Goal: Task Accomplishment & Management: Manage account settings

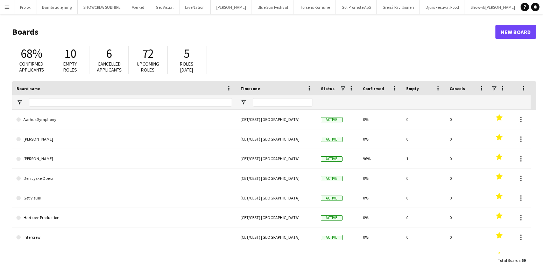
click at [9, 8] on app-icon "Menu" at bounding box center [7, 7] width 6 height 6
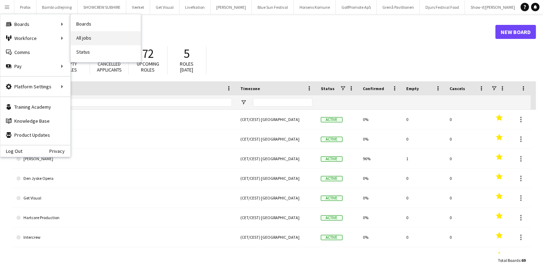
click at [90, 34] on link "All jobs" at bounding box center [106, 38] width 70 height 14
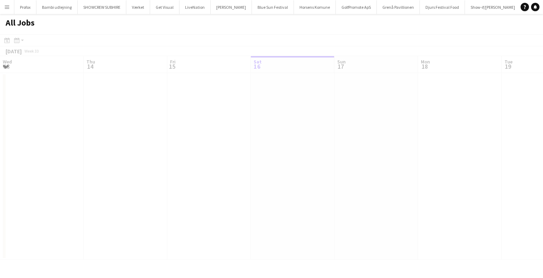
scroll to position [0, 167]
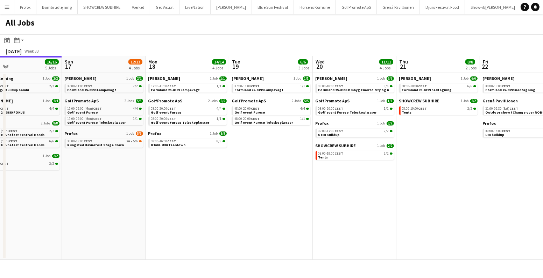
drag, startPoint x: 336, startPoint y: 153, endPoint x: 111, endPoint y: 166, distance: 224.8
click at [111, 166] on app-calendar-viewport "Wed 13 13/13 2 Jobs Thu 14 19/19 4 Jobs Fri 15 20/21 3 Jobs Sat 16 16/16 5 Jobs…" at bounding box center [271, 157] width 543 height 203
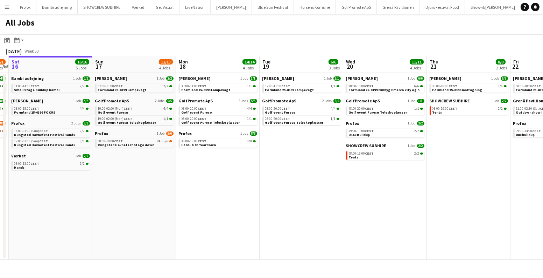
drag, startPoint x: 324, startPoint y: 173, endPoint x: 318, endPoint y: 171, distance: 5.8
click at [335, 173] on app-calendar-viewport "Thu 14 19/19 4 Jobs Fri 15 20/21 3 Jobs Sat 16 16/16 5 Jobs Sun 17 12/13 4 Jobs…" at bounding box center [271, 157] width 543 height 203
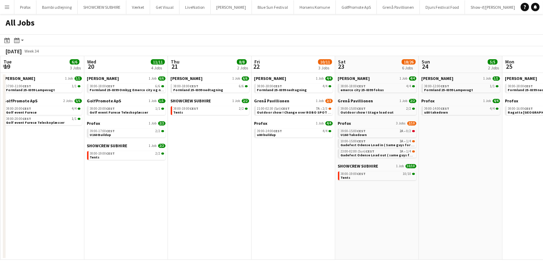
scroll to position [0, 246]
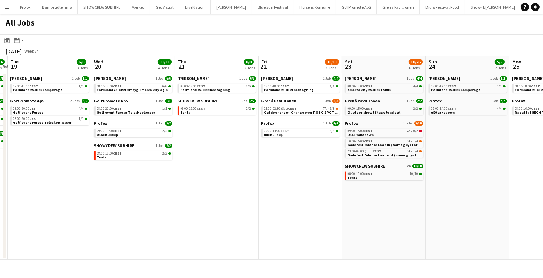
drag, startPoint x: 378, startPoint y: 162, endPoint x: 123, endPoint y: 165, distance: 255.2
click at [123, 165] on app-calendar-viewport "Sat 16 16/16 5 Jobs Sun 17 12/13 4 Jobs Mon 18 14/14 4 Jobs Tue 19 6/6 3 Jobs W…" at bounding box center [271, 157] width 543 height 203
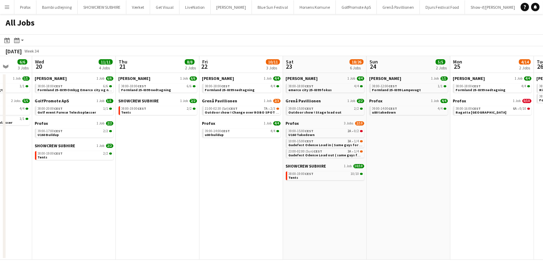
scroll to position [0, 313]
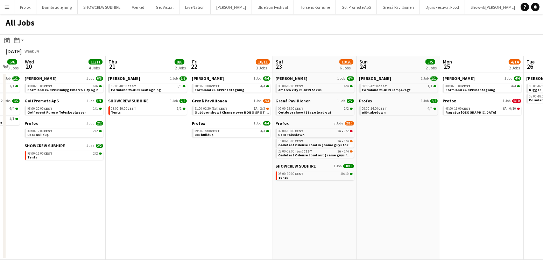
drag, startPoint x: 450, startPoint y: 129, endPoint x: 386, endPoint y: 139, distance: 64.8
click at [386, 139] on app-calendar-viewport "Sat 16 16/16 5 Jobs Sun 17 12/13 4 Jobs Mon 18 14/14 4 Jobs Tue 19 6/6 3 Jobs W…" at bounding box center [271, 157] width 543 height 203
click at [342, 139] on link "10:00-15:00 CEST 3A • 1/4 Gadefest Odense Load in ( Same guys for all 4 dates )" at bounding box center [316, 143] width 74 height 8
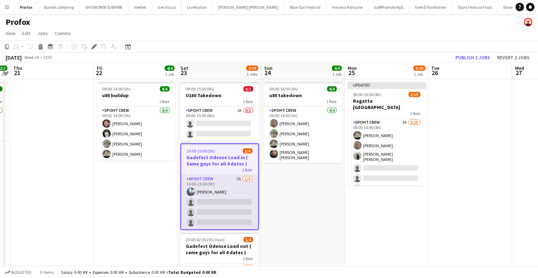
click at [225, 190] on app-card-role "Spoht Crew 3A [DATE] 10:00-15:00 (5h) [PERSON_NAME] single-neutral-actions sing…" at bounding box center [219, 202] width 77 height 54
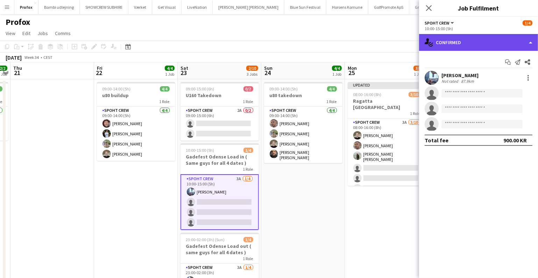
click at [456, 39] on div "single-neutral-actions-check-2 Confirmed" at bounding box center [478, 42] width 119 height 17
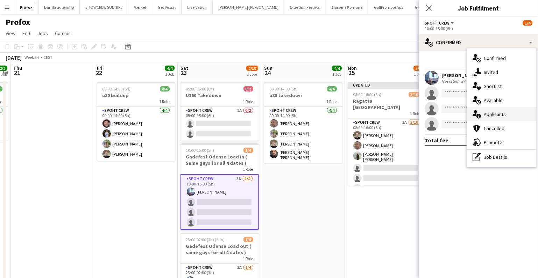
click at [487, 114] on div "single-neutral-actions-information Applicants" at bounding box center [501, 114] width 69 height 14
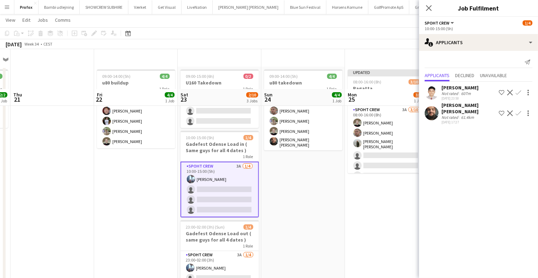
scroll to position [63, 0]
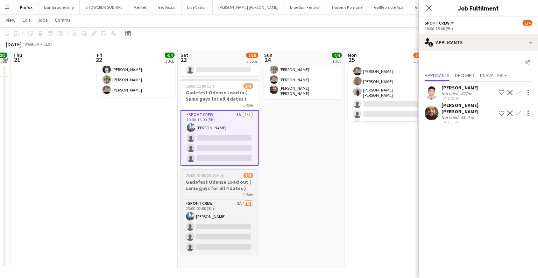
click at [239, 195] on div "1 Role" at bounding box center [220, 194] width 78 height 6
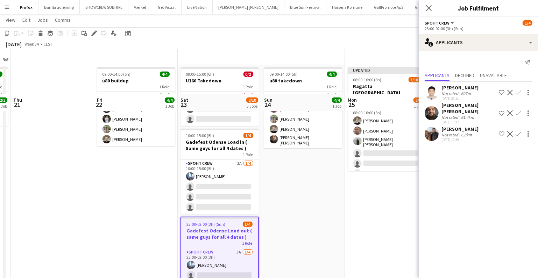
scroll to position [0, 0]
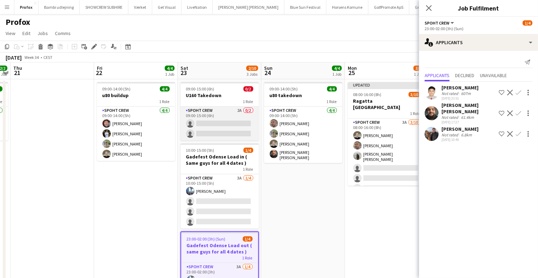
click at [209, 119] on app-card-role "Spoht Crew 2A 0/2 09:00-15:00 (6h) single-neutral-actions single-neutral-actions" at bounding box center [220, 123] width 78 height 34
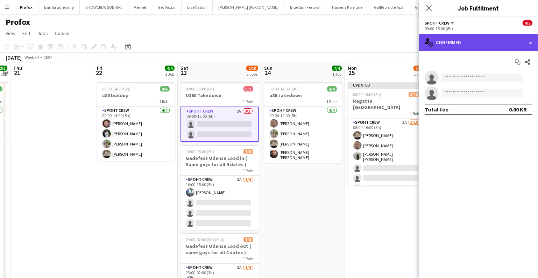
click at [449, 42] on div "single-neutral-actions-check-2 Confirmed" at bounding box center [478, 42] width 119 height 17
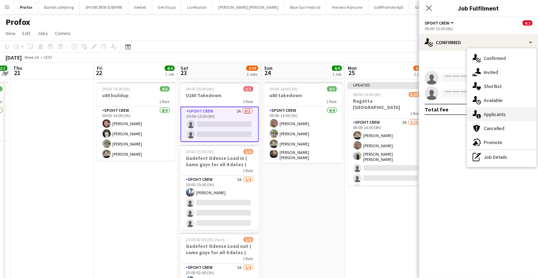
click at [490, 112] on div "single-neutral-actions-information Applicants" at bounding box center [501, 114] width 69 height 14
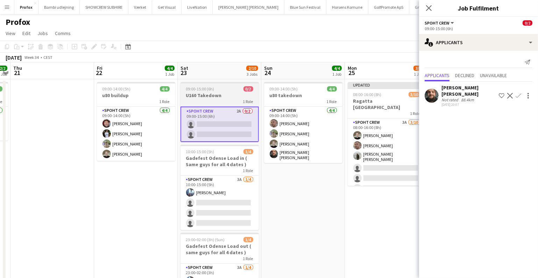
click at [214, 96] on h3 "U160 Takedown" at bounding box center [220, 95] width 78 height 6
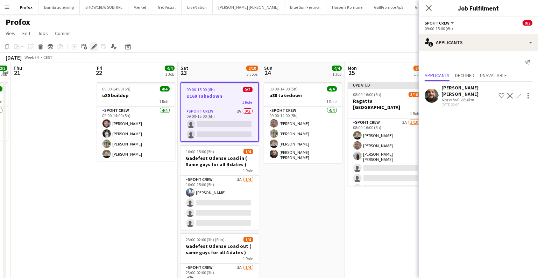
click at [97, 47] on div "Edit" at bounding box center [94, 46] width 8 height 8
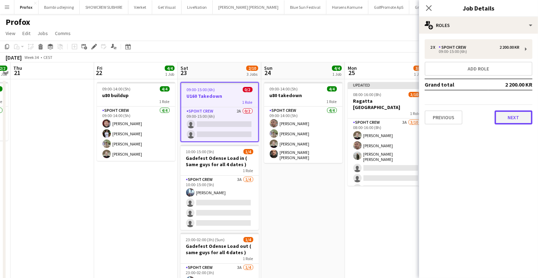
click at [502, 114] on button "Next" at bounding box center [514, 117] width 38 height 14
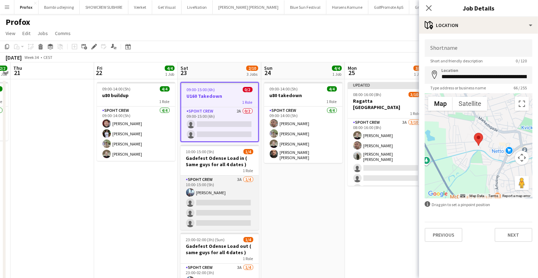
click at [242, 207] on app-card-role "Spoht Crew 3A [DATE] 10:00-15:00 (5h) [PERSON_NAME] single-neutral-actions sing…" at bounding box center [220, 202] width 78 height 54
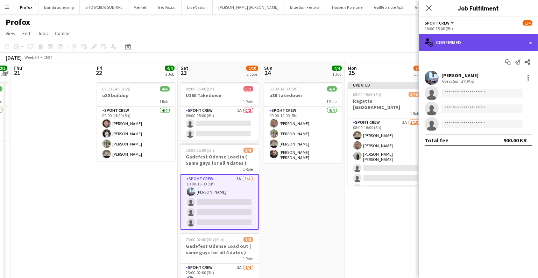
click at [466, 43] on div "single-neutral-actions-check-2 Confirmed" at bounding box center [478, 42] width 119 height 17
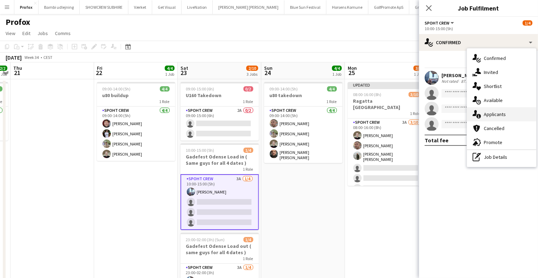
click at [509, 112] on div "single-neutral-actions-information Applicants" at bounding box center [501, 114] width 69 height 14
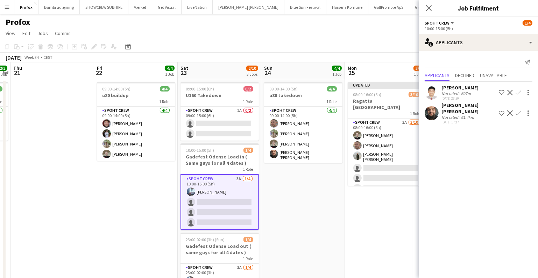
click at [517, 109] on button "Confirm" at bounding box center [519, 113] width 8 height 8
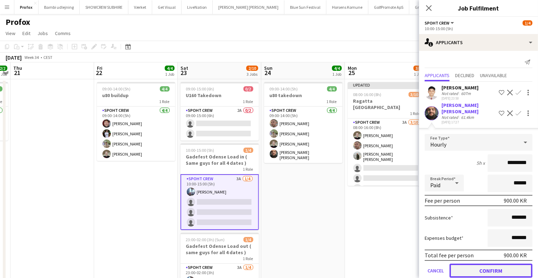
click at [481, 263] on button "Confirm" at bounding box center [491, 270] width 83 height 14
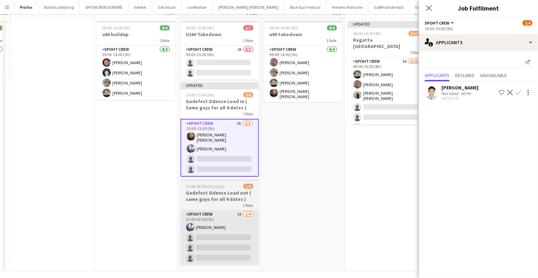
scroll to position [63, 0]
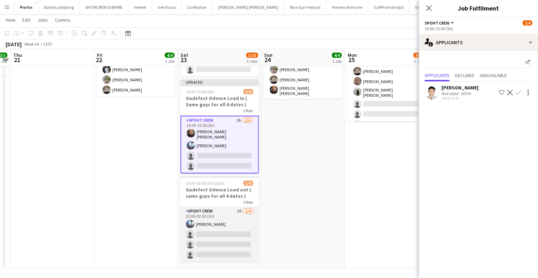
click at [224, 237] on app-card-role "Spoht Crew 3A [DATE] 23:00-02:00 (3h) [PERSON_NAME] single-neutral-actions sing…" at bounding box center [220, 234] width 78 height 54
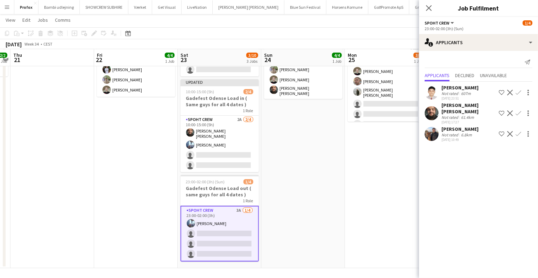
click at [520, 110] on app-icon "Confirm" at bounding box center [519, 113] width 6 height 6
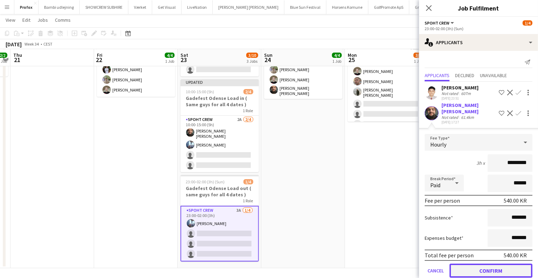
click at [496, 263] on button "Confirm" at bounding box center [491, 270] width 83 height 14
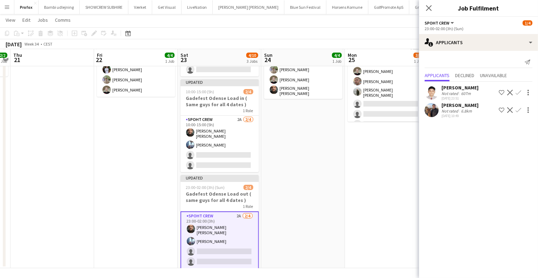
click at [352, 179] on app-date-cell "Updated 08:00-16:00 (8h) 3/10 Ragatta Aalborg 1 Role Spoht Crew 3A [DATE] 08:00…" at bounding box center [387, 141] width 84 height 253
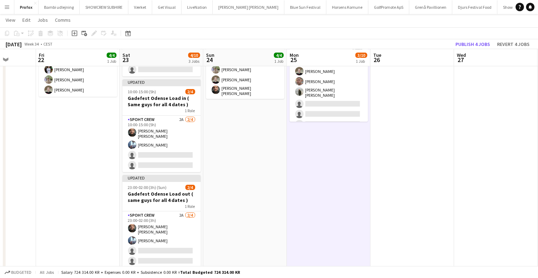
drag, startPoint x: 409, startPoint y: 181, endPoint x: 160, endPoint y: 184, distance: 249.7
click at [160, 185] on app-calendar-viewport "Mon 18 8/8 1 Job Tue 19 Wed 20 2/2 1 Job Thu 21 Fri 22 4/4 1 Job Sat 23 4/10 3 …" at bounding box center [269, 116] width 538 height 304
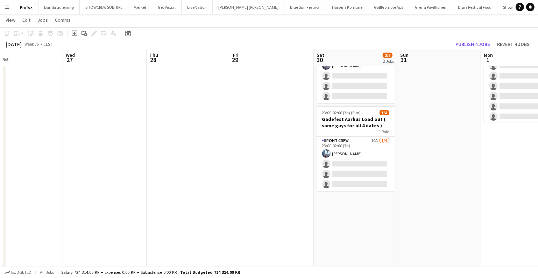
drag, startPoint x: 454, startPoint y: 177, endPoint x: 214, endPoint y: 188, distance: 239.7
click at [214, 188] on app-calendar-viewport "Sat 23 4/10 3 Jobs Sun 24 4/4 1 Job Mon 25 3/10 1 Job Tue 26 Wed 27 Thu 28 Fri …" at bounding box center [269, 116] width 538 height 304
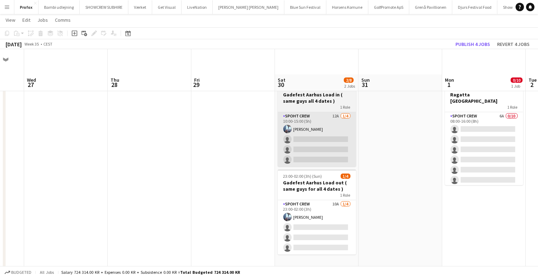
scroll to position [0, 0]
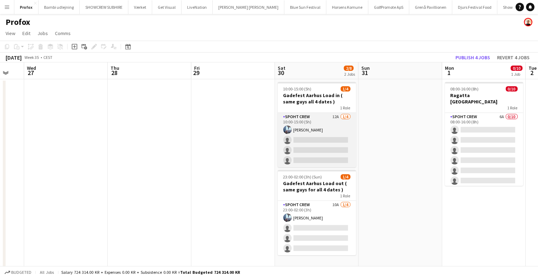
click at [296, 145] on app-card-role "Spoht Crew 12A [DATE] 10:00-15:00 (5h) [PERSON_NAME] single-neutral-actions sin…" at bounding box center [317, 140] width 78 height 54
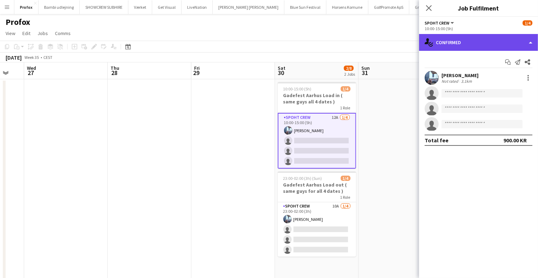
click at [502, 43] on div "single-neutral-actions-check-2 Confirmed" at bounding box center [478, 42] width 119 height 17
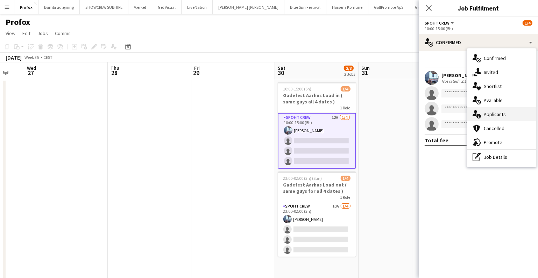
click at [498, 113] on div "single-neutral-actions-information Applicants" at bounding box center [501, 114] width 69 height 14
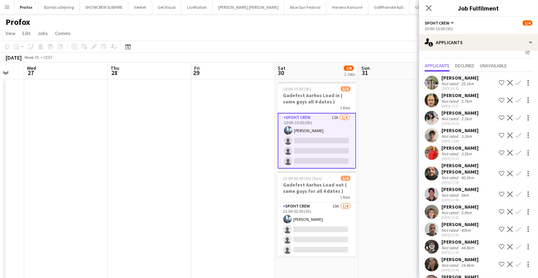
scroll to position [32, 0]
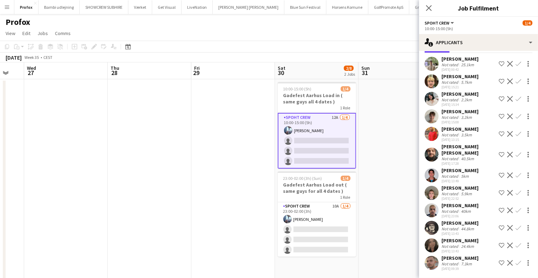
click at [516, 157] on app-icon "Confirm" at bounding box center [519, 155] width 6 height 6
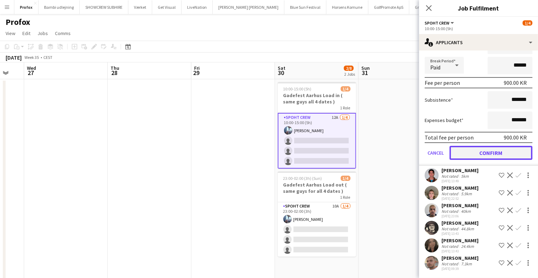
click at [492, 155] on button "Confirm" at bounding box center [491, 153] width 83 height 14
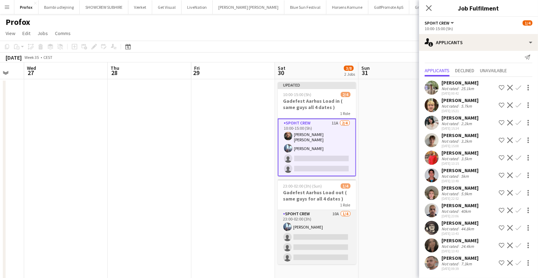
click at [315, 239] on app-card-role "Spoht Crew 10A [DATE] 23:00-02:00 (3h) [PERSON_NAME] single-neutral-actions sin…" at bounding box center [317, 237] width 78 height 54
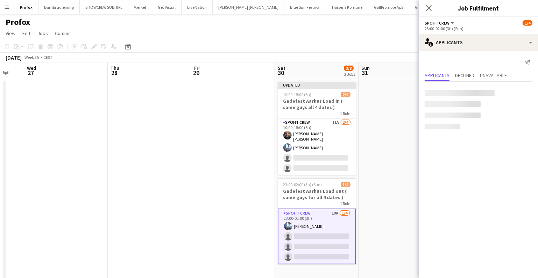
scroll to position [0, 0]
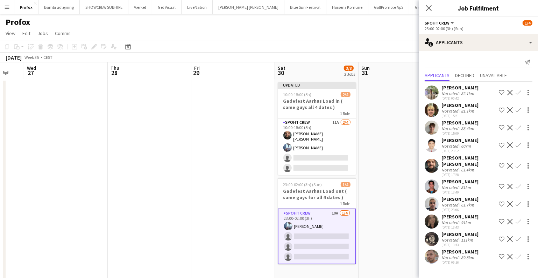
click at [518, 163] on app-icon "Confirm" at bounding box center [519, 166] width 6 height 6
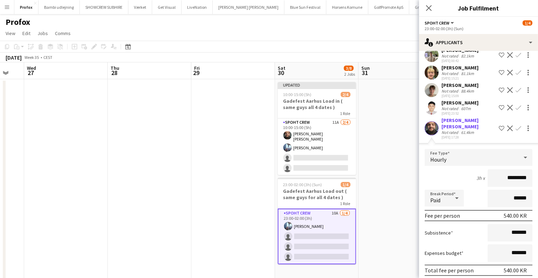
scroll to position [127, 0]
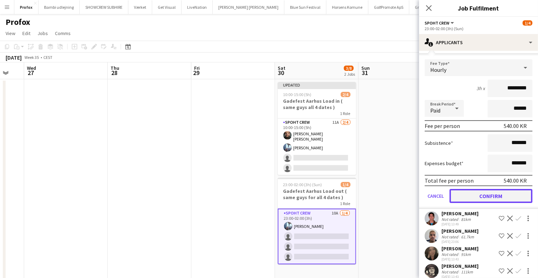
click at [483, 203] on button "Confirm" at bounding box center [491, 196] width 83 height 14
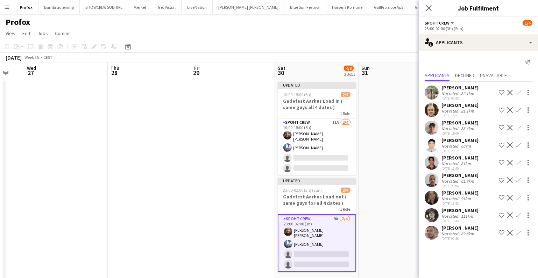
click at [364, 225] on app-date-cell at bounding box center [401, 205] width 84 height 253
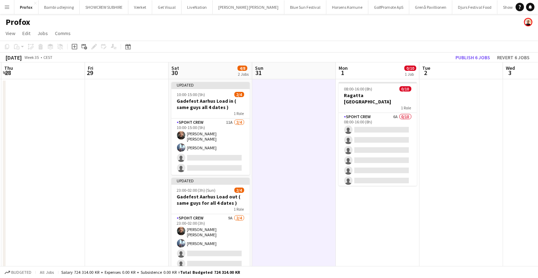
drag, startPoint x: 438, startPoint y: 208, endPoint x: 332, endPoint y: 207, distance: 106.1
click at [332, 207] on app-calendar-viewport "Mon 25 3/10 1 Job Tue 26 Wed 27 Thu 28 Fri 29 Sat 30 4/8 2 Jobs Sun 31 Mon 1 0/…" at bounding box center [269, 197] width 538 height 270
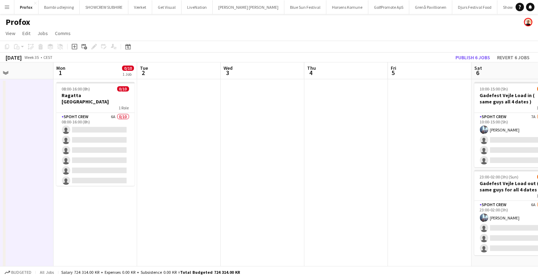
drag, startPoint x: 217, startPoint y: 198, endPoint x: 189, endPoint y: 197, distance: 28.0
click at [179, 198] on app-calendar-viewport "Thu 28 Fri 29 Sat 30 4/8 2 Jobs Sun 31 Mon 1 0/10 1 Job Tue 2 Wed 3 Thu 4 Fri 5…" at bounding box center [269, 197] width 538 height 270
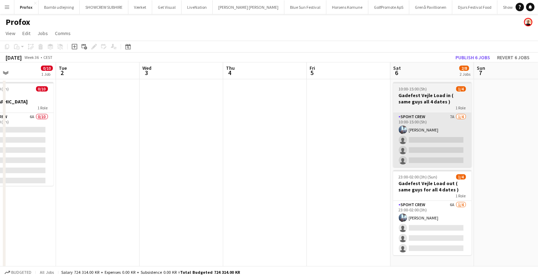
scroll to position [0, 257]
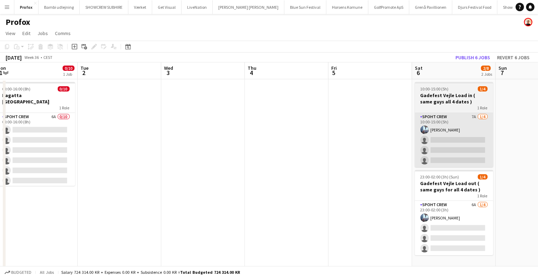
drag, startPoint x: 405, startPoint y: 191, endPoint x: 349, endPoint y: 163, distance: 63.3
click at [279, 189] on app-calendar-viewport "Fri 29 Sat 30 4/8 2 Jobs Sun 31 Mon 1 0/10 1 Job Tue 2 Wed 3 Thu 4 Fri 5 Sat 6 …" at bounding box center [269, 197] width 538 height 270
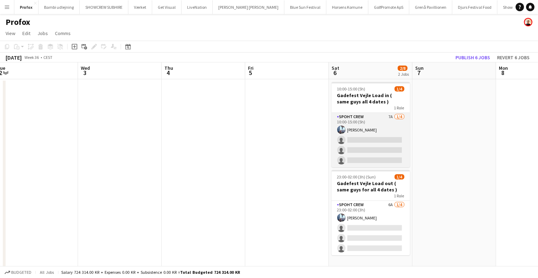
click at [390, 142] on app-card-role "Spoht Crew 7A [DATE] 10:00-15:00 (5h) [PERSON_NAME] single-neutral-actions sing…" at bounding box center [371, 140] width 78 height 54
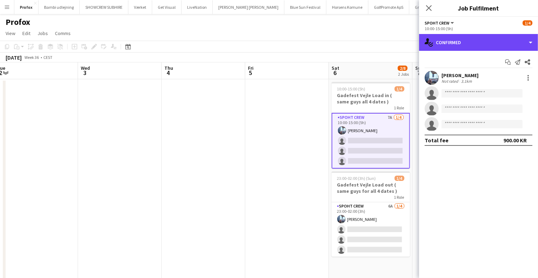
click at [492, 44] on div "single-neutral-actions-check-2 Confirmed" at bounding box center [478, 42] width 119 height 17
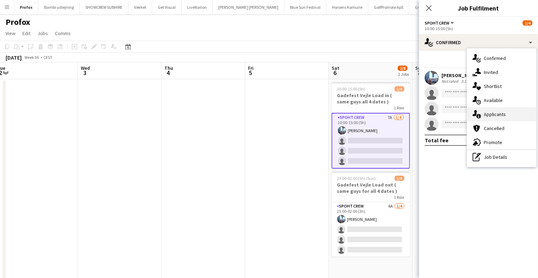
click at [499, 113] on div "single-neutral-actions-information Applicants" at bounding box center [501, 114] width 69 height 14
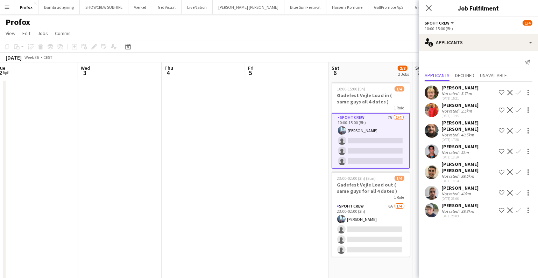
click at [521, 128] on app-icon "Confirm" at bounding box center [519, 131] width 6 height 6
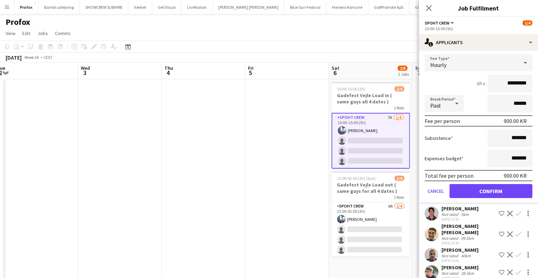
scroll to position [99, 0]
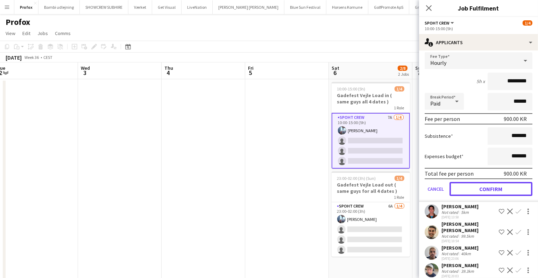
click at [481, 183] on button "Confirm" at bounding box center [491, 189] width 83 height 14
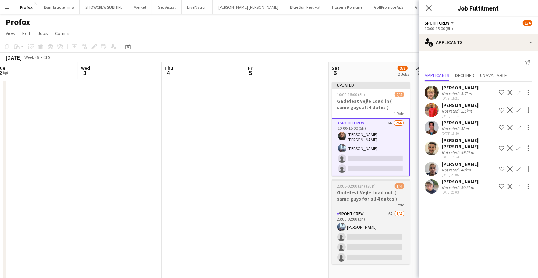
scroll to position [0, 0]
drag, startPoint x: 376, startPoint y: 232, endPoint x: 385, endPoint y: 224, distance: 12.2
click at [376, 231] on app-card-role "Spoht Crew 6A [DATE] 23:00-02:00 (3h) [PERSON_NAME] single-neutral-actions sing…" at bounding box center [371, 237] width 78 height 54
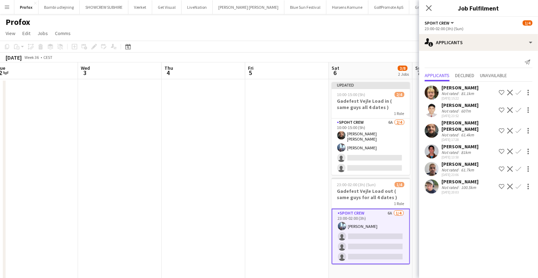
click at [517, 128] on app-icon "Confirm" at bounding box center [519, 131] width 6 height 6
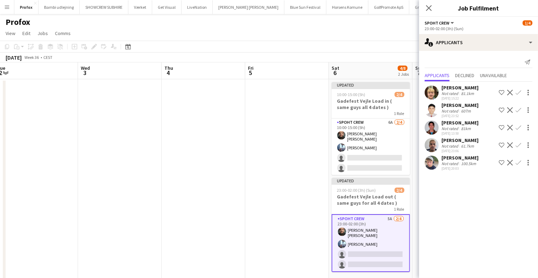
click at [248, 143] on app-date-cell at bounding box center [287, 205] width 84 height 253
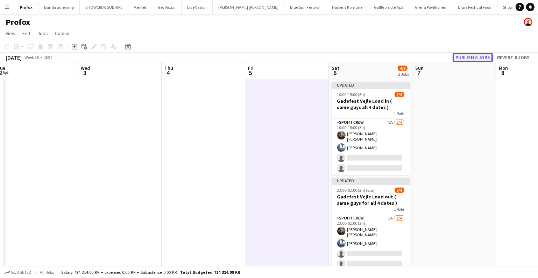
click at [462, 54] on button "Publish 8 jobs" at bounding box center [473, 57] width 40 height 9
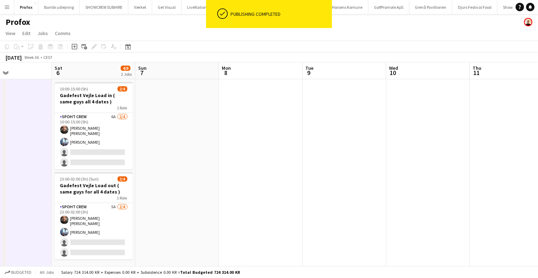
drag, startPoint x: 369, startPoint y: 120, endPoint x: 165, endPoint y: 114, distance: 204.2
click at [538, 108] on html "ok-circled Publishing completed Menu Boards Boards Boards All jobs Status Workf…" at bounding box center [269, 172] width 538 height 344
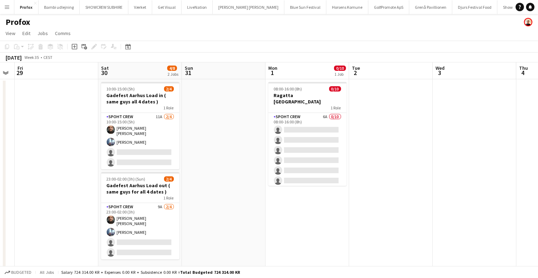
drag, startPoint x: 238, startPoint y: 115, endPoint x: 417, endPoint y: 117, distance: 178.6
click at [413, 116] on app-calendar-viewport "Wed 27 Thu 28 Fri 29 Sat 30 4/8 2 Jobs Sun 31 Mon 1 0/10 1 Job Tue 2 Wed 3 Thu …" at bounding box center [269, 197] width 538 height 270
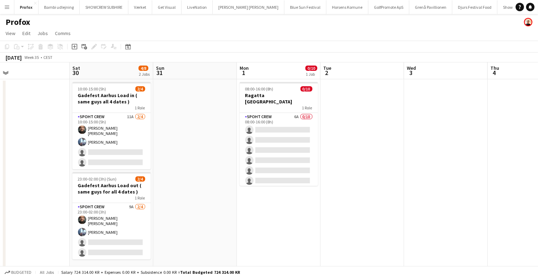
scroll to position [0, 164]
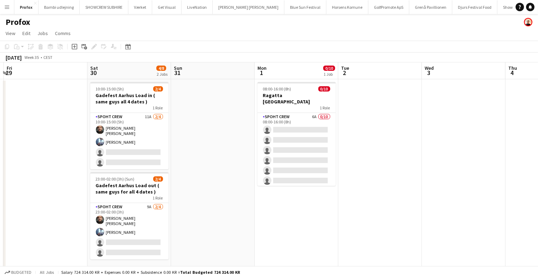
drag, startPoint x: 314, startPoint y: 130, endPoint x: 409, endPoint y: 130, distance: 95.6
click at [409, 130] on app-calendar-viewport "Wed 27 Thu 28 Fri 29 Sat 30 4/8 2 Jobs Sun 31 Mon 1 0/10 1 Job Tue 2 Wed 3 Thu …" at bounding box center [269, 197] width 538 height 270
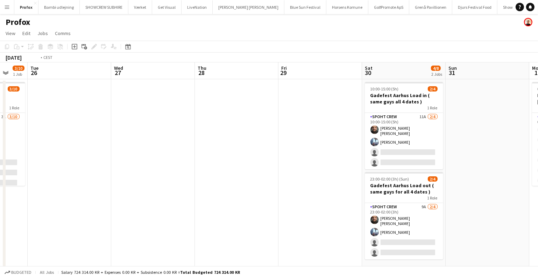
drag, startPoint x: 118, startPoint y: 143, endPoint x: 271, endPoint y: 157, distance: 153.6
click at [438, 156] on app-calendar-viewport "Sun 24 4/4 1 Job Mon 25 3/10 1 Job Tue 26 Wed 27 Thu 28 Fri 29 Sat 30 4/8 2 Job…" at bounding box center [269, 197] width 538 height 270
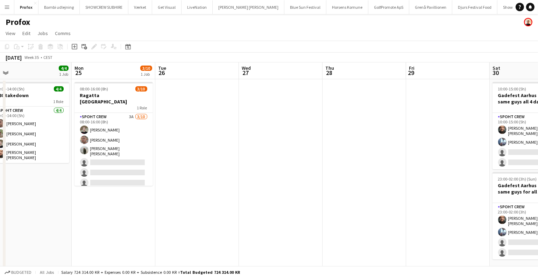
drag, startPoint x: 361, startPoint y: 156, endPoint x: 427, endPoint y: 161, distance: 66.7
click at [427, 160] on app-calendar-viewport "Fri 22 4/4 1 Job Sat 23 4/10 3 Jobs Sun 24 4/4 1 Job Mon 25 3/10 1 Job Tue 26 W…" at bounding box center [269, 197] width 538 height 270
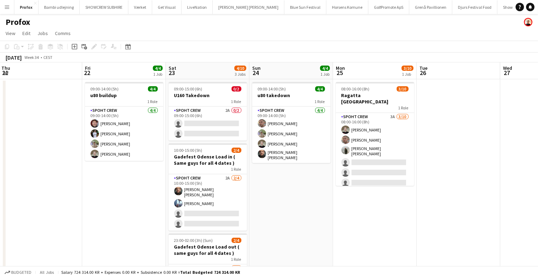
drag, startPoint x: 297, startPoint y: 179, endPoint x: 357, endPoint y: 181, distance: 60.2
click at [361, 181] on app-calendar-viewport "Tue 19 Wed 20 2/2 1 Job Thu 21 Fri 22 4/4 1 Job Sat 23 4/10 3 Jobs Sun 24 4/4 1…" at bounding box center [269, 197] width 538 height 270
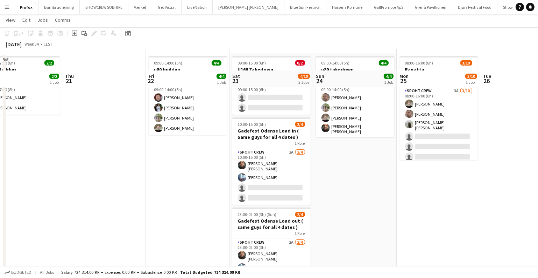
scroll to position [65, 0]
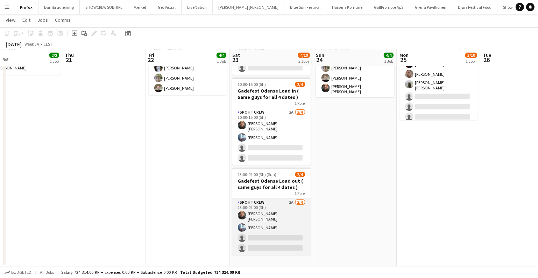
click at [257, 201] on app-card-role "Spoht Crew 2A [DATE] 23:00-02:00 (3h) [PERSON_NAME] [PERSON_NAME] Irom single-n…" at bounding box center [271, 226] width 78 height 56
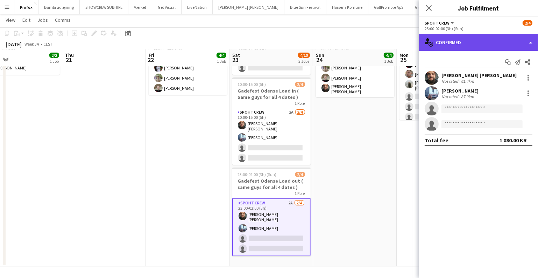
click at [502, 45] on div "single-neutral-actions-check-2 Confirmed" at bounding box center [478, 42] width 119 height 17
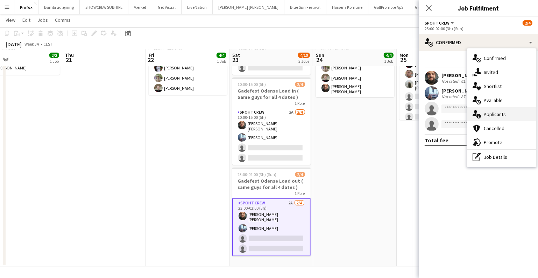
click at [489, 109] on div "single-neutral-actions-information Applicants" at bounding box center [501, 114] width 69 height 14
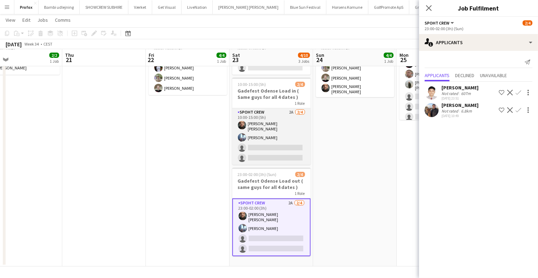
click at [248, 143] on app-card-role "Spoht Crew 2A [DATE] 10:00-15:00 (5h) [PERSON_NAME] [PERSON_NAME] Irom single-n…" at bounding box center [271, 136] width 78 height 56
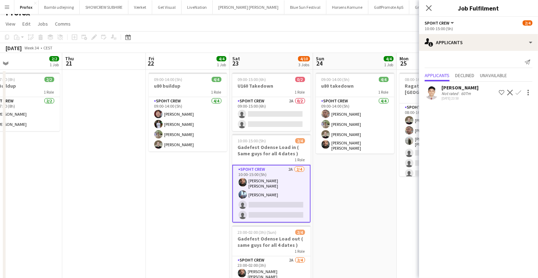
scroll to position [0, 0]
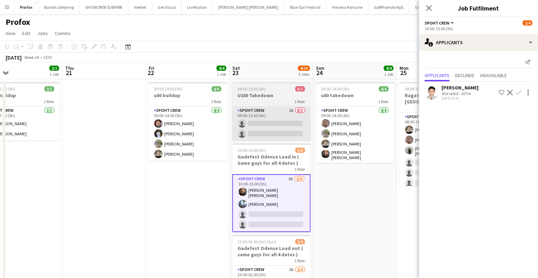
click at [291, 110] on app-card-role "Spoht Crew 2A 0/2 09:00-15:00 (6h) single-neutral-actions single-neutral-actions" at bounding box center [271, 123] width 78 height 34
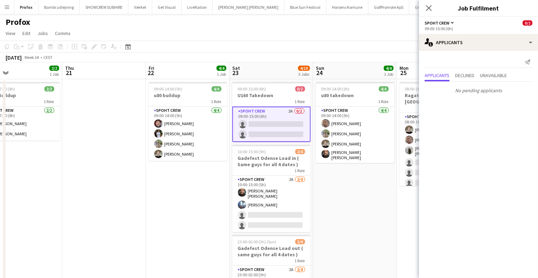
click at [350, 189] on app-date-cell "09:00-14:00 (5h) 4/4 u80 takedown 1 Role Spoht Crew [DATE] 09:00-14:00 (5h) [PE…" at bounding box center [355, 205] width 84 height 253
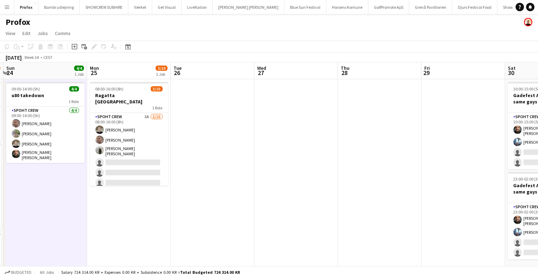
drag, startPoint x: 410, startPoint y: 214, endPoint x: 116, endPoint y: 192, distance: 295.3
click at [72, 193] on app-calendar-viewport "Wed 20 2/2 1 Job Thu 21 Fri 22 4/4 1 Job Sat 23 4/10 3 Jobs Sun 24 4/4 1 Job Mo…" at bounding box center [269, 197] width 538 height 270
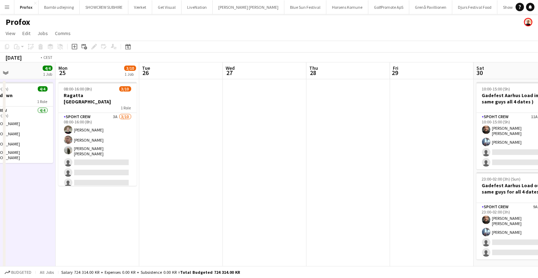
drag, startPoint x: 299, startPoint y: 205, endPoint x: 118, endPoint y: 194, distance: 181.3
click at [118, 194] on app-calendar-viewport "Fri 22 4/4 1 Job Sat 23 4/10 3 Jobs Sun 24 4/4 1 Job Mon 25 3/10 1 Job Tue 26 W…" at bounding box center [269, 197] width 538 height 270
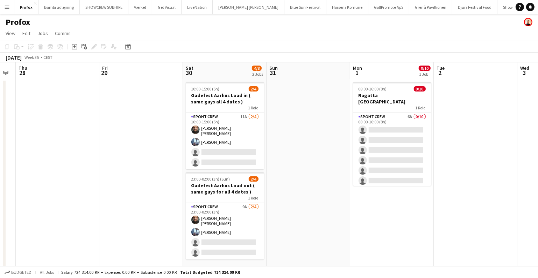
drag, startPoint x: 510, startPoint y: 215, endPoint x: 214, endPoint y: 206, distance: 296.3
click at [215, 206] on app-calendar-viewport "Sun 24 4/4 1 Job Mon 25 3/10 1 Job Tue 26 Wed 27 Thu 28 Fri 29 Sat 30 4/8 2 Job…" at bounding box center [269, 197] width 538 height 270
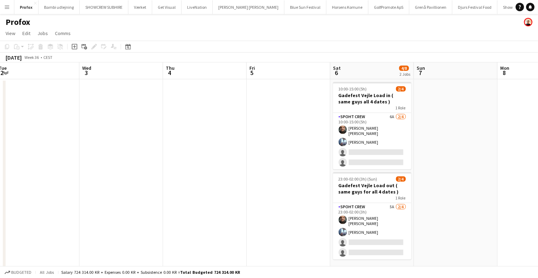
drag, startPoint x: 393, startPoint y: 205, endPoint x: 156, endPoint y: 197, distance: 236.8
click at [172, 202] on app-calendar-viewport "Sat 30 4/8 2 Jobs Sun 31 Mon 1 0/10 1 Job Tue 2 Wed 3 Thu 4 Fri 5 Sat 6 4/8 2 J…" at bounding box center [269, 197] width 538 height 270
